Goal: Find specific page/section: Find specific page/section

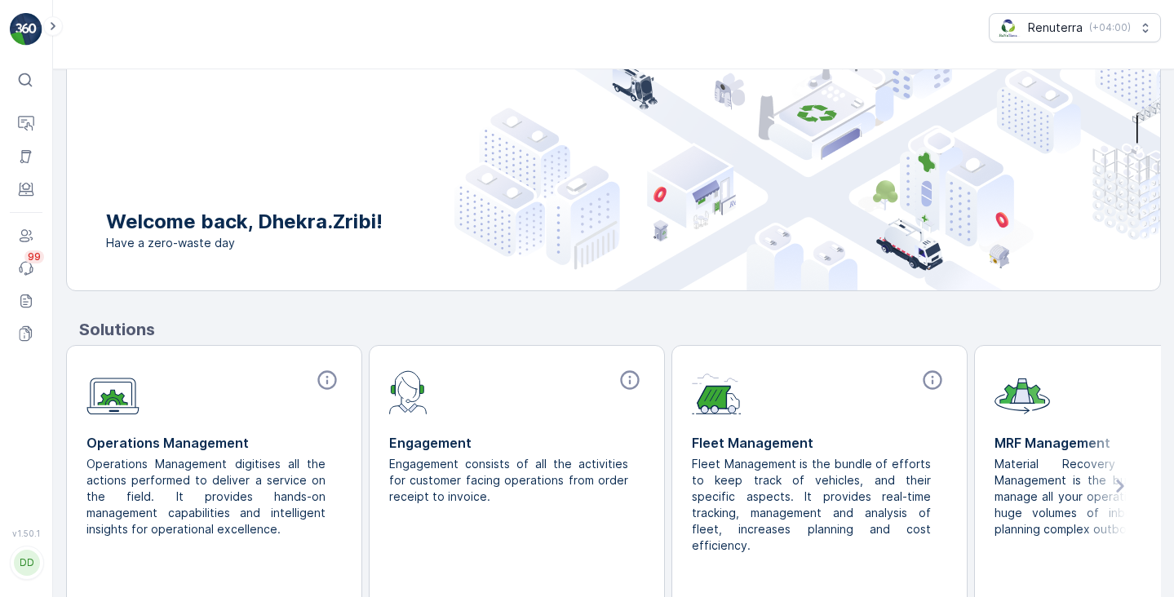
scroll to position [97, 0]
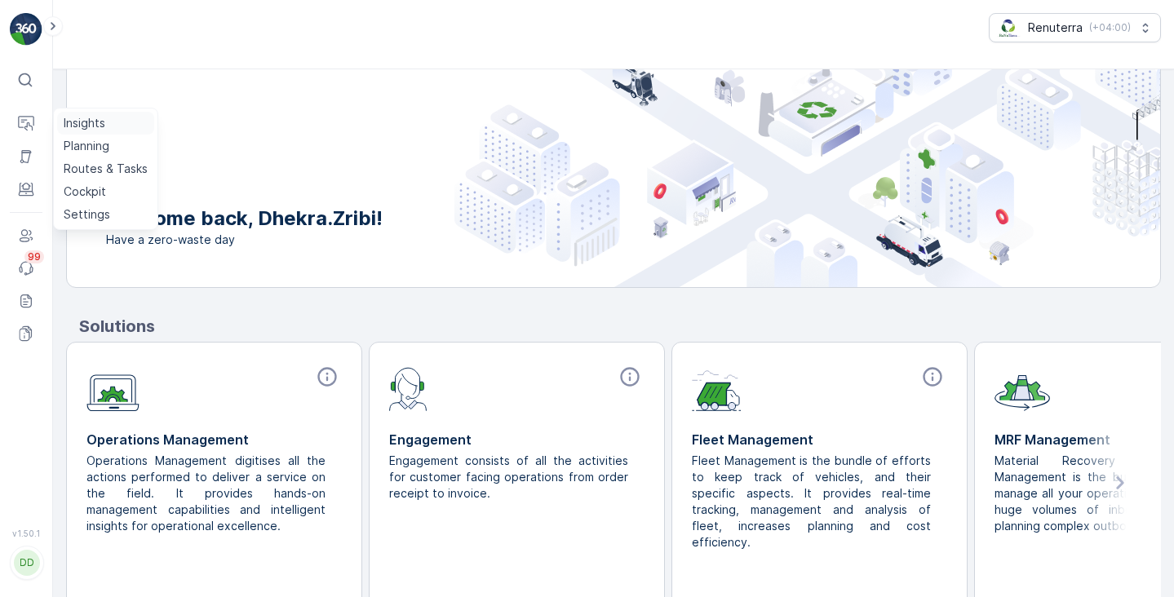
click at [71, 117] on p "Insights" at bounding box center [85, 123] width 42 height 16
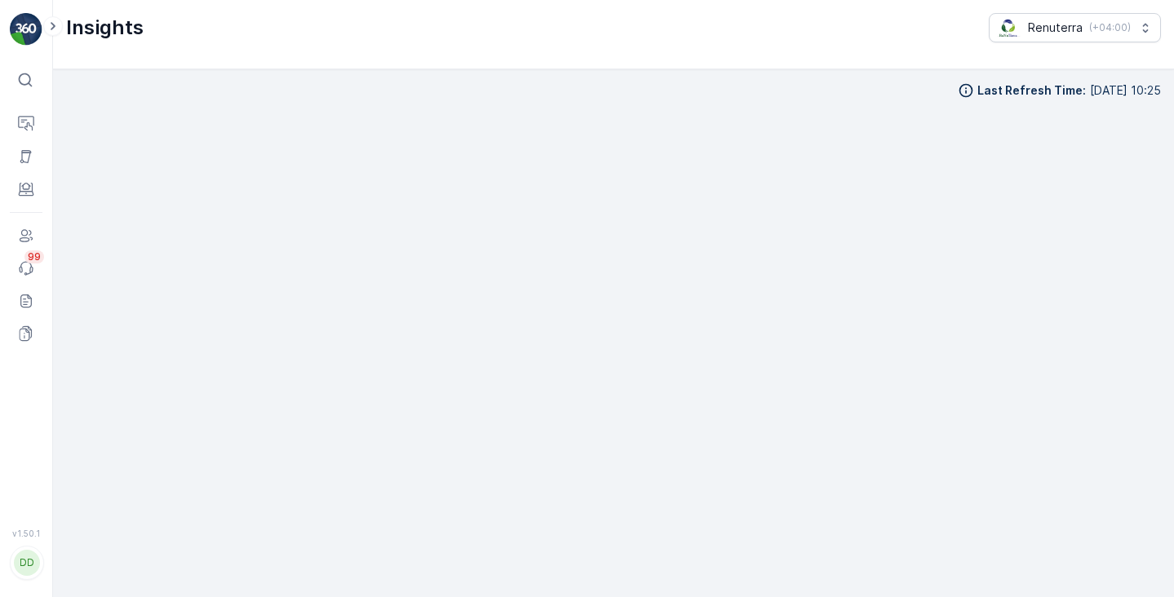
scroll to position [16, 0]
click at [40, 88] on div "⌘B" at bounding box center [45, 80] width 24 height 18
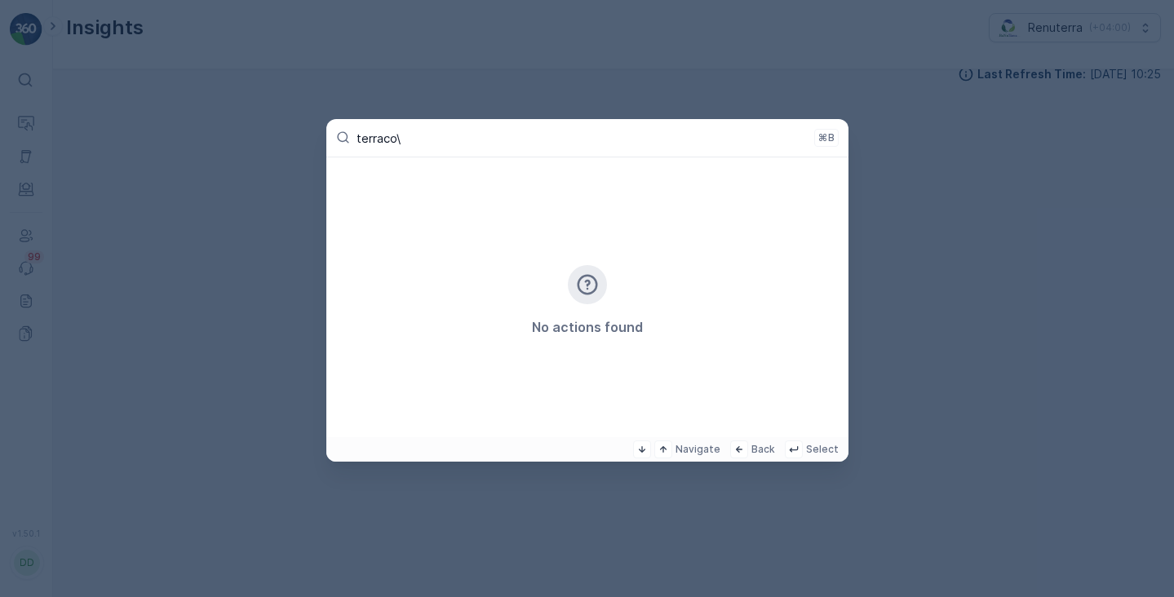
type input "terraco"
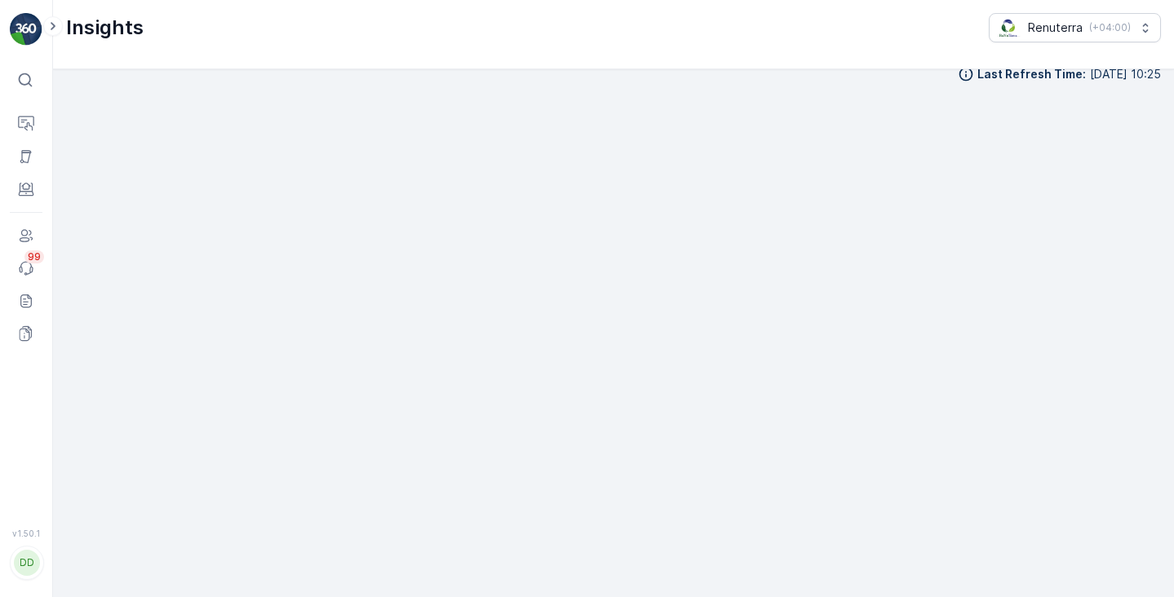
click at [23, 78] on icon at bounding box center [25, 80] width 16 height 16
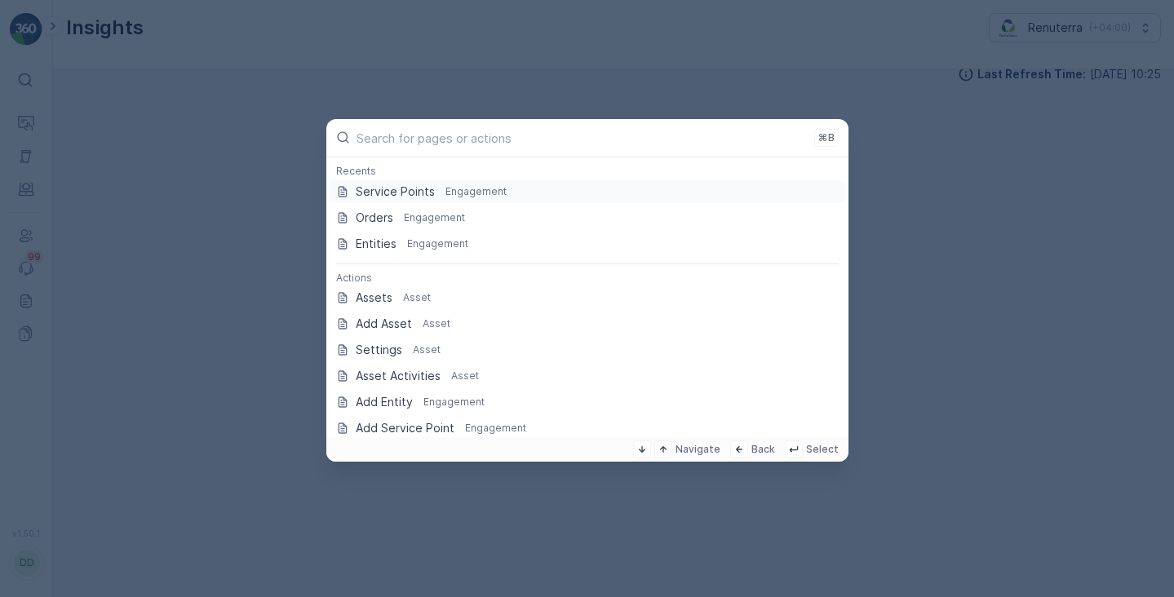
click at [383, 188] on p "Service Points" at bounding box center [395, 192] width 79 height 16
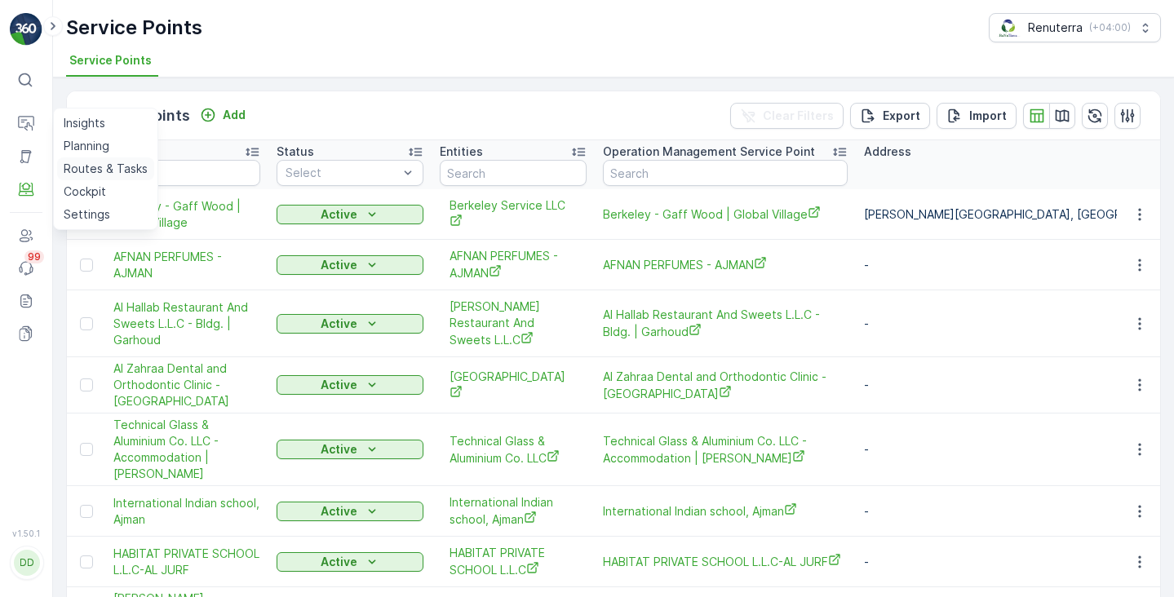
click at [86, 161] on p "Routes & Tasks" at bounding box center [106, 169] width 84 height 16
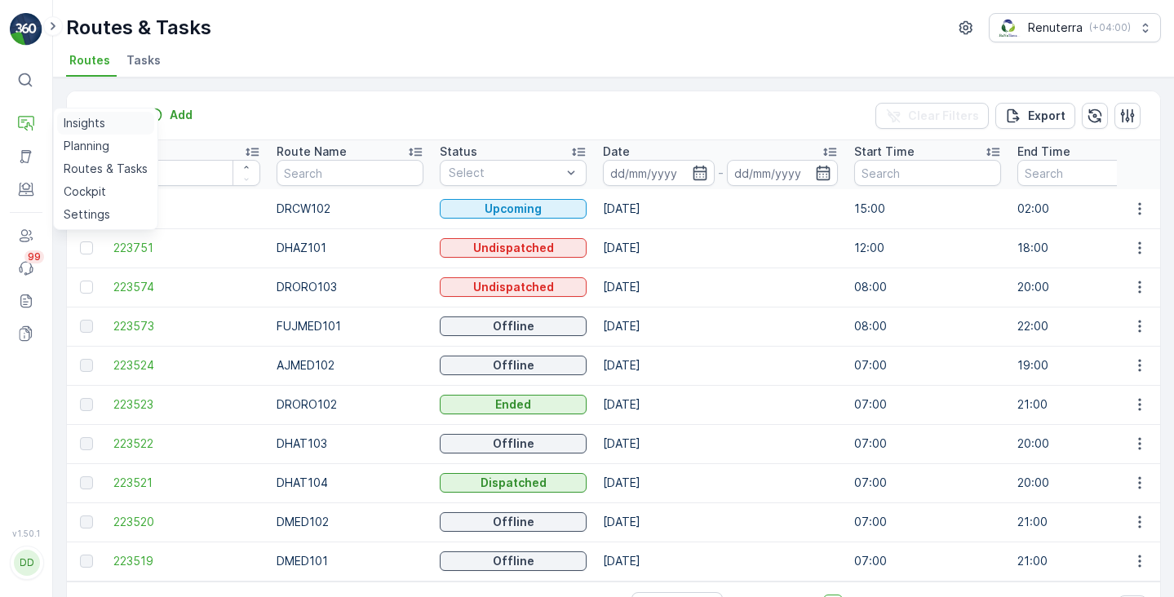
click at [88, 122] on p "Insights" at bounding box center [85, 123] width 42 height 16
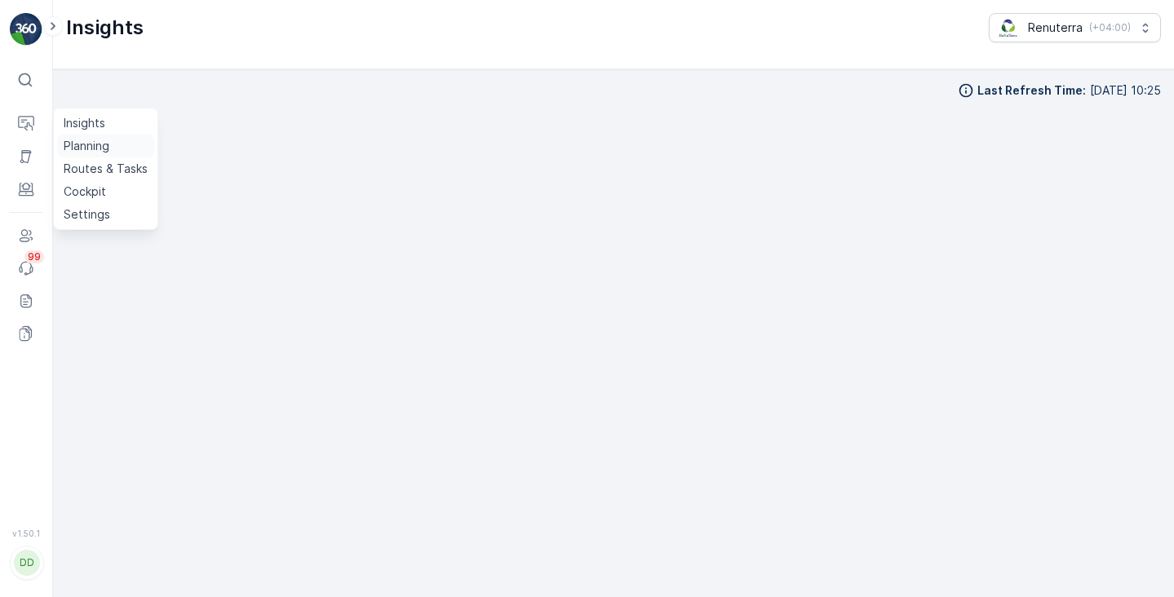
click at [81, 145] on p "Planning" at bounding box center [87, 146] width 46 height 16
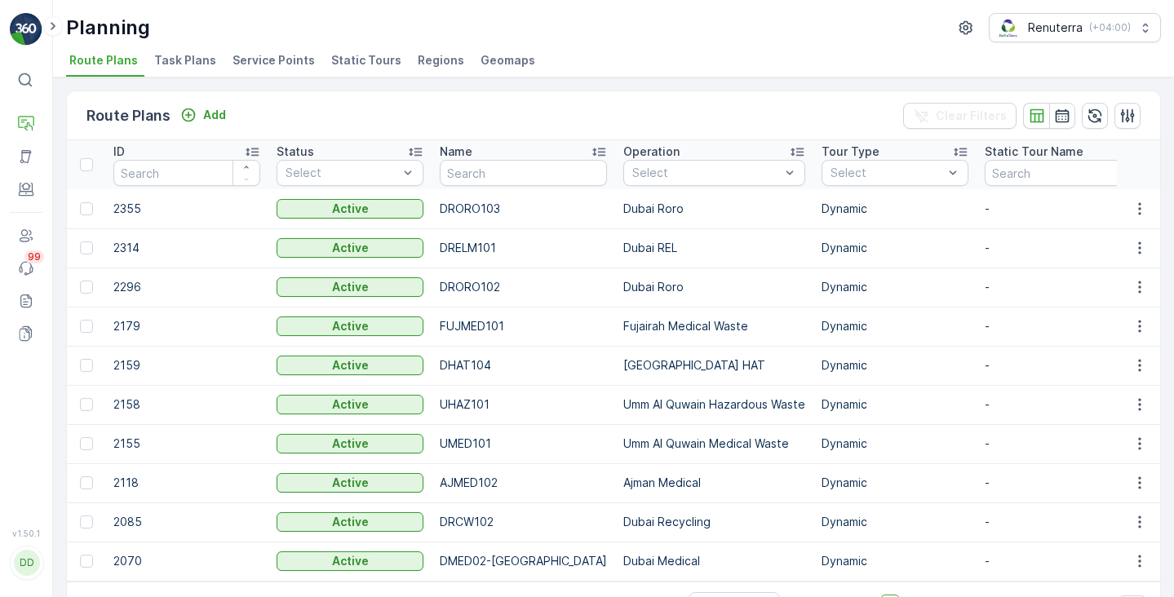
click at [206, 59] on span "Task Plans" at bounding box center [185, 60] width 62 height 16
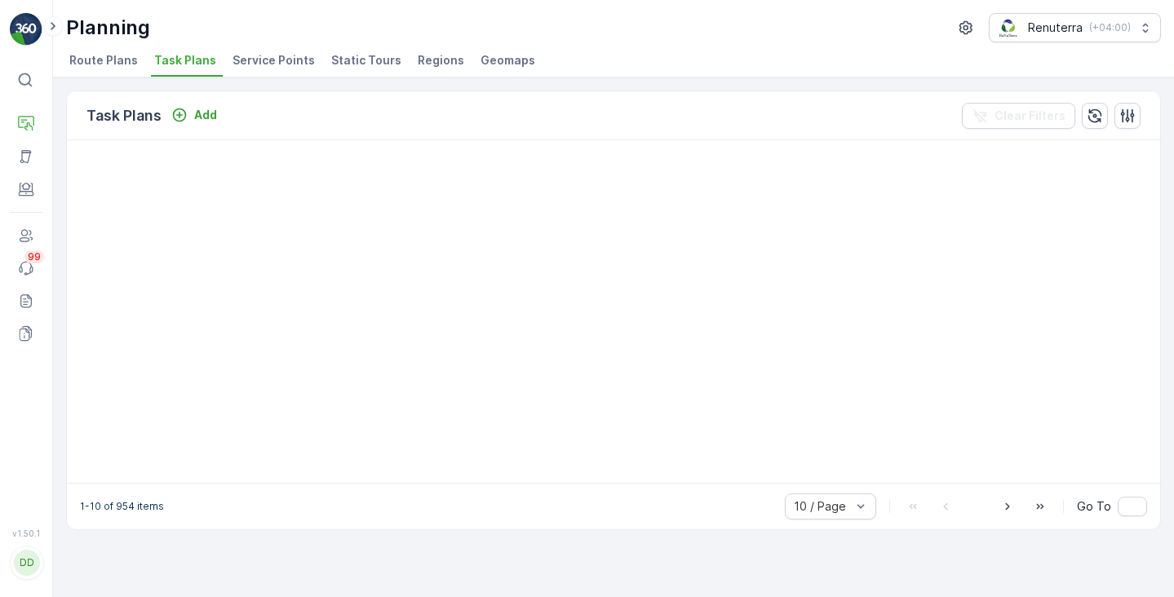
click at [261, 60] on span "Service Points" at bounding box center [274, 60] width 82 height 16
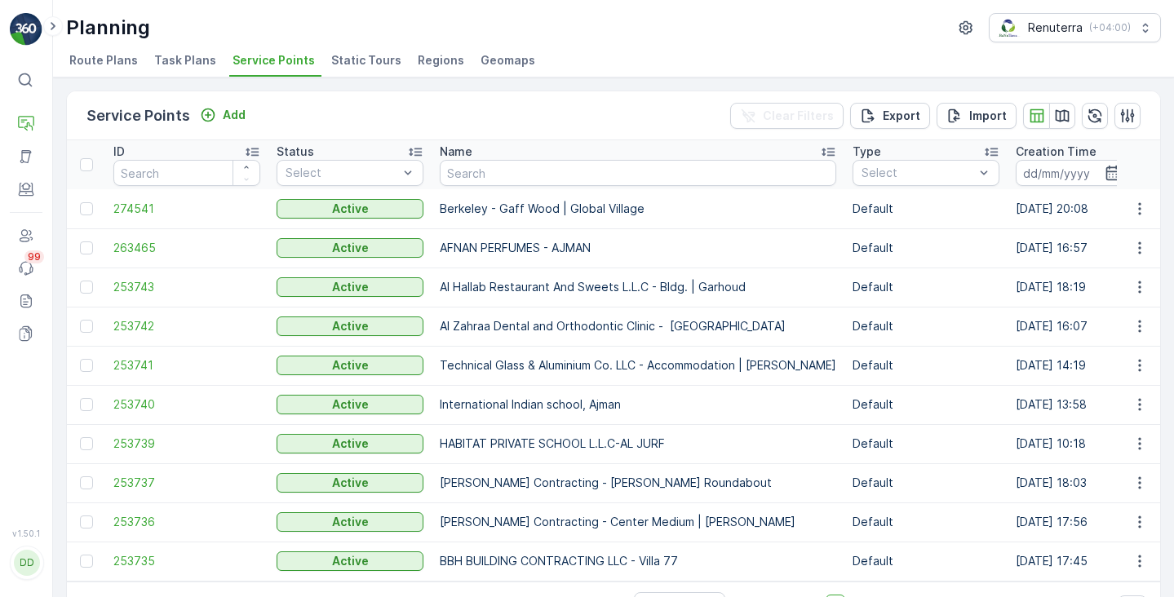
click at [201, 60] on span "Task Plans" at bounding box center [185, 60] width 62 height 16
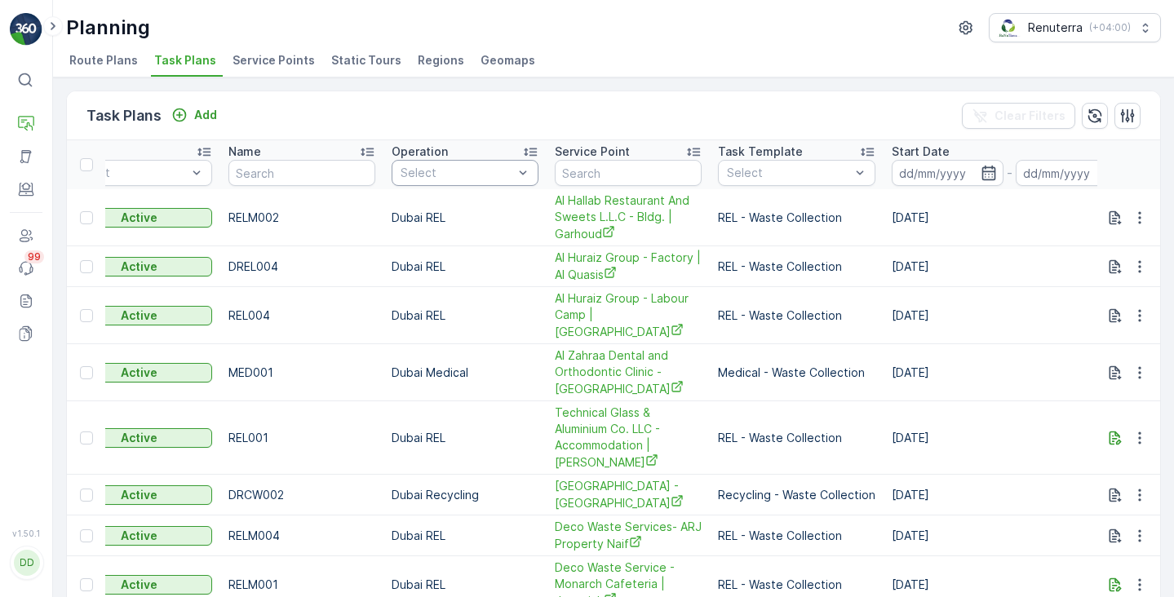
scroll to position [0, 203]
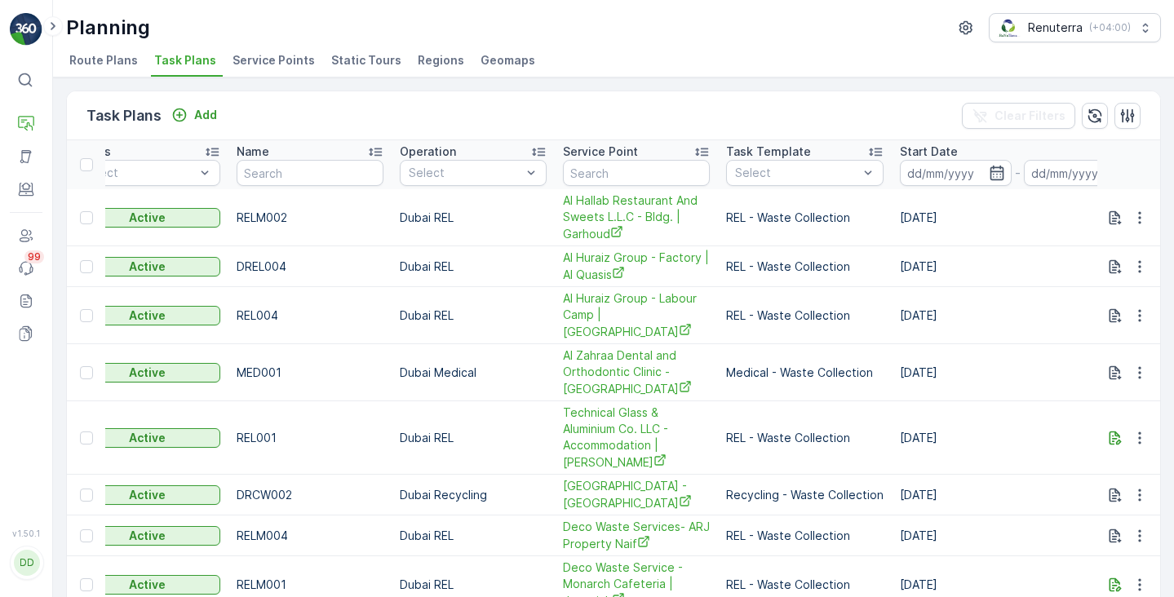
click at [86, 61] on span "Route Plans" at bounding box center [103, 60] width 69 height 16
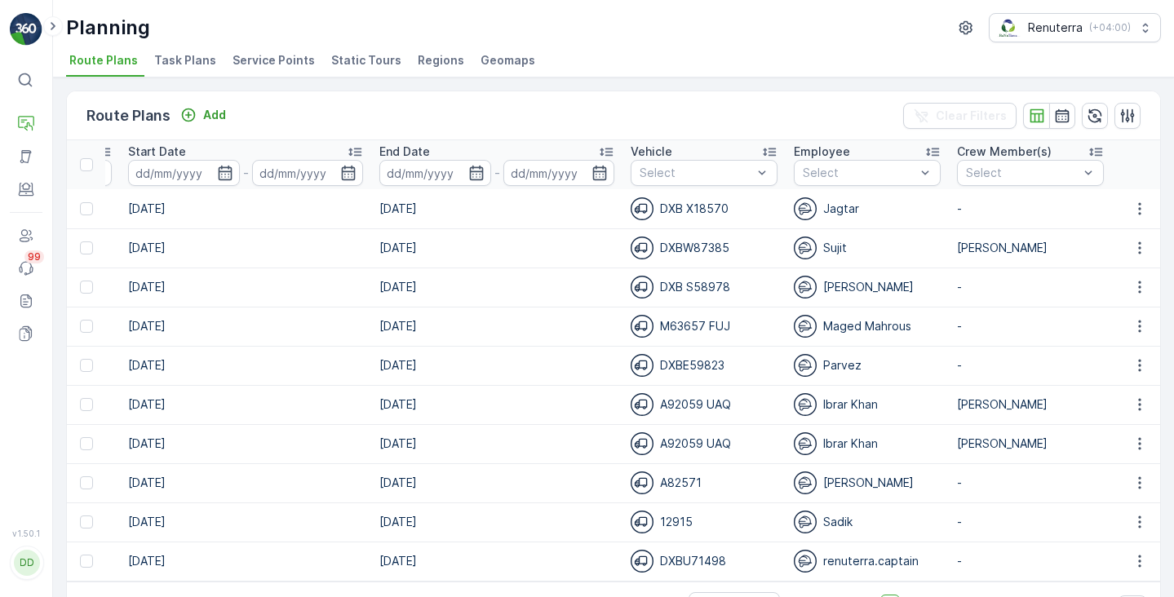
scroll to position [0, 2055]
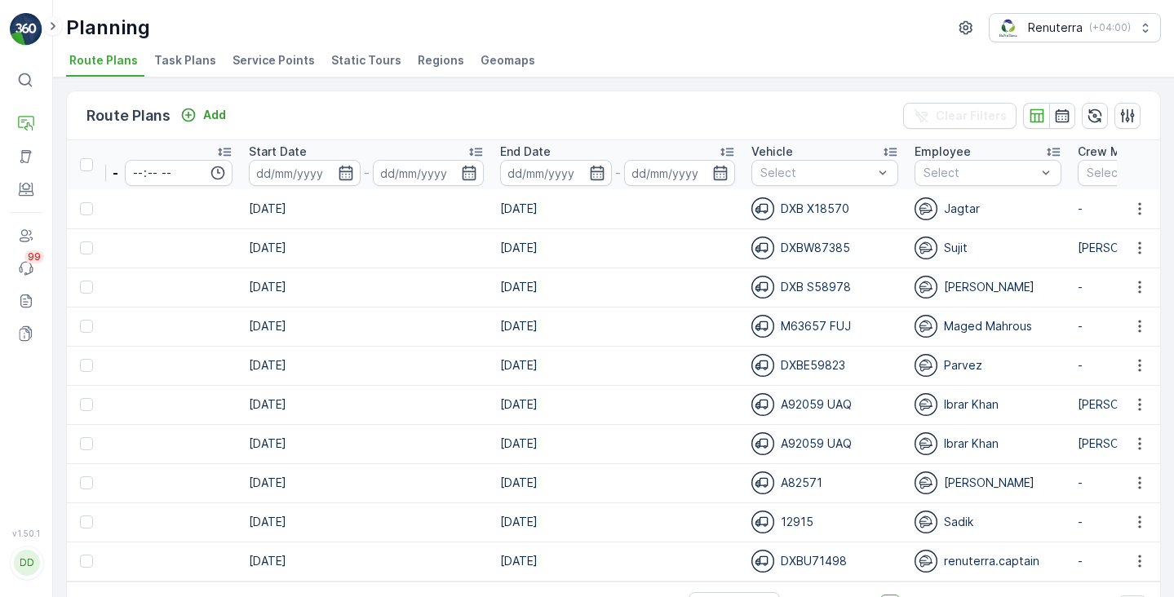
click at [279, 60] on span "Service Points" at bounding box center [274, 60] width 82 height 16
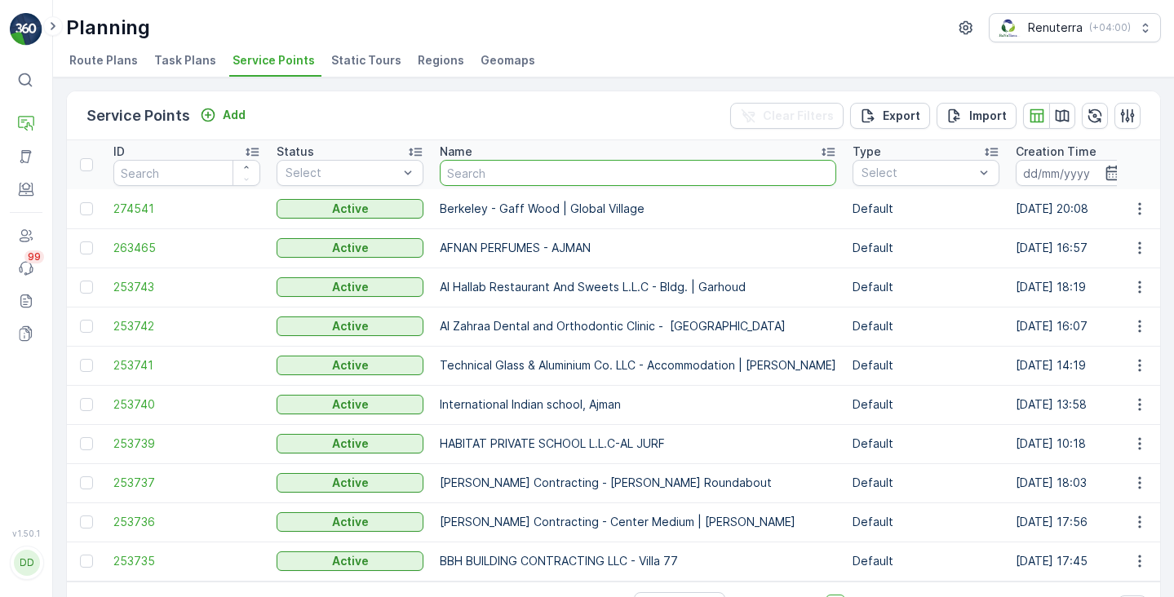
click at [477, 168] on input "text" at bounding box center [638, 173] width 397 height 26
type input "terra"
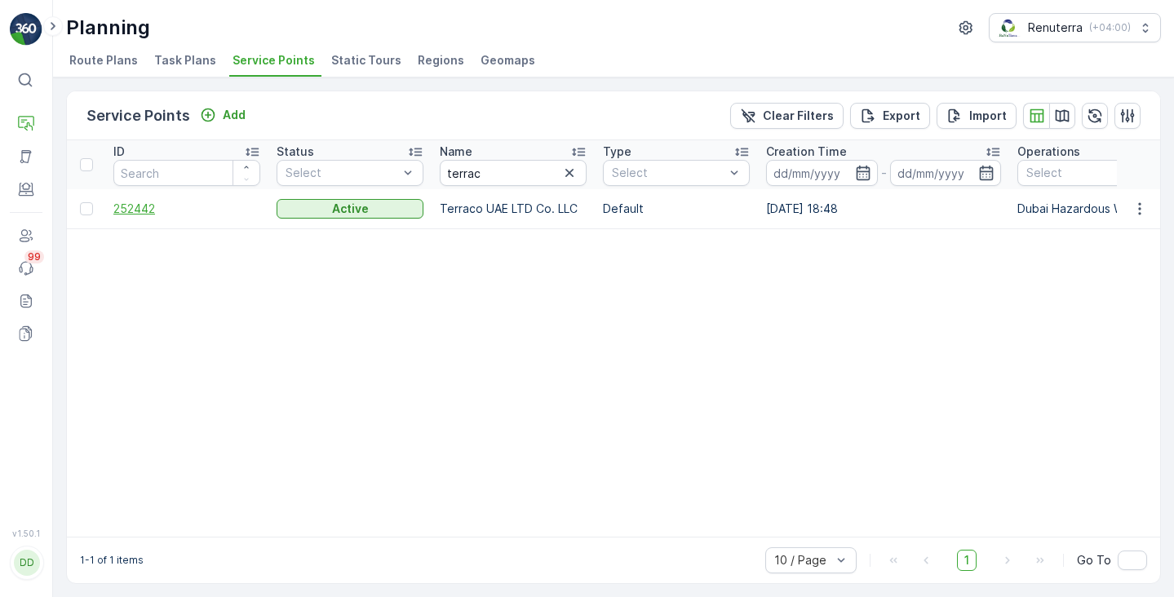
click at [134, 206] on span "252442" at bounding box center [186, 209] width 147 height 16
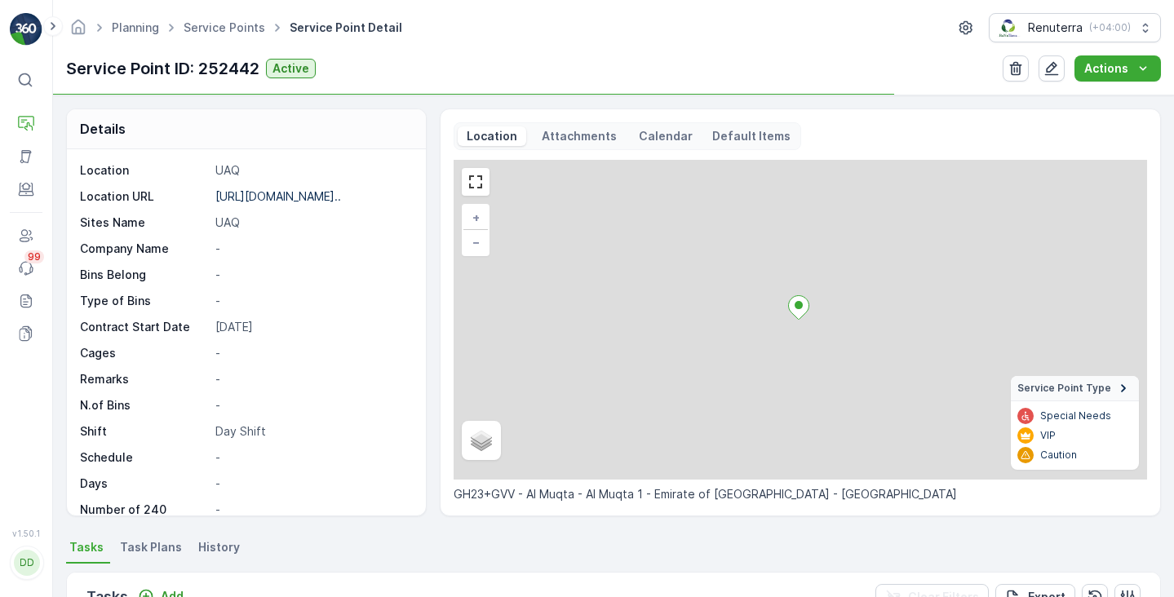
scroll to position [224, 0]
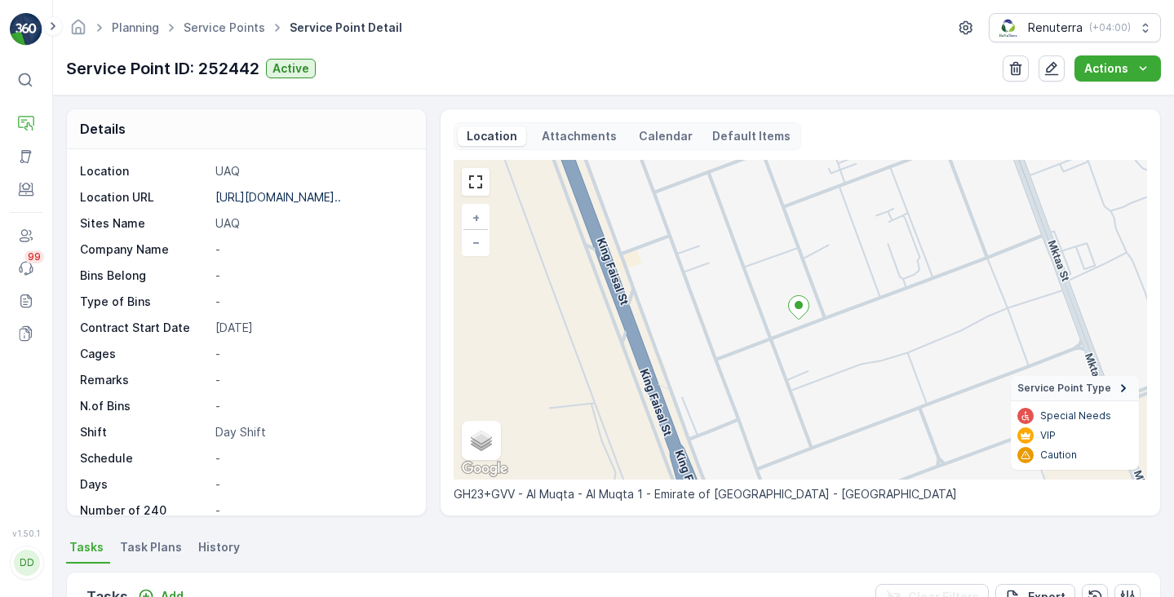
click at [598, 134] on p "Attachments" at bounding box center [579, 136] width 80 height 16
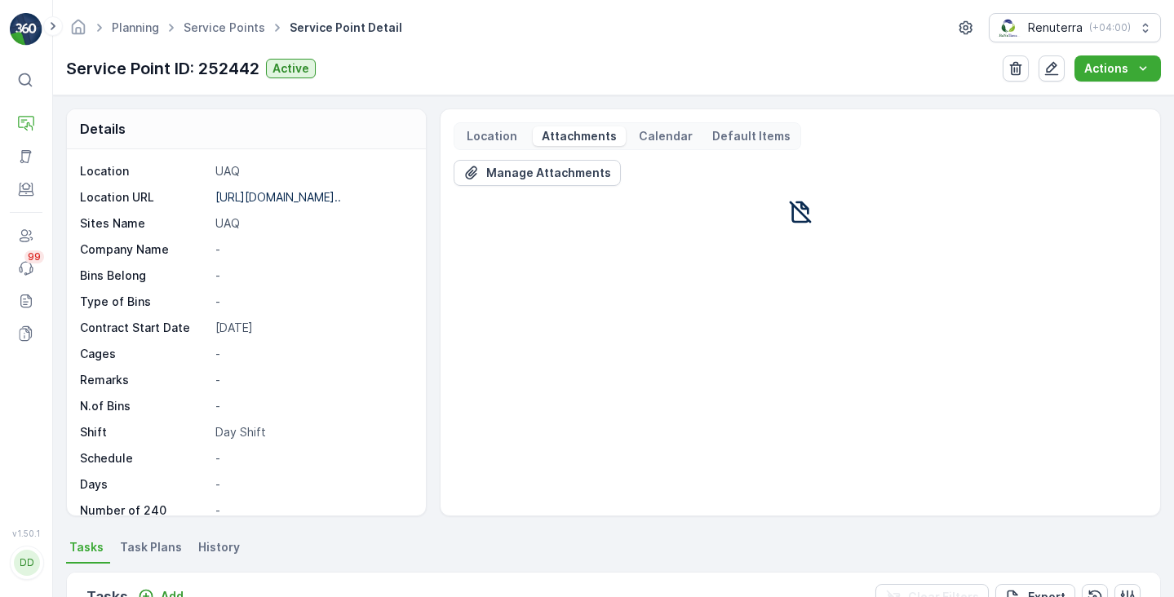
click at [32, 82] on icon at bounding box center [25, 80] width 16 height 16
click at [93, 122] on p "Insights" at bounding box center [85, 123] width 42 height 16
